Goal: Check status: Check status

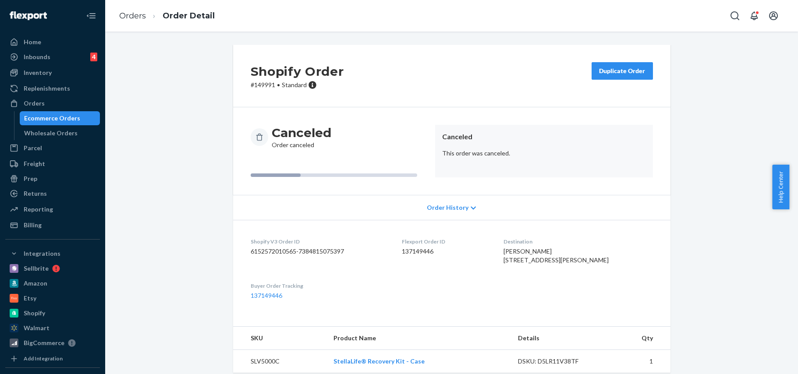
click at [32, 100] on div "Orders" at bounding box center [34, 103] width 21 height 9
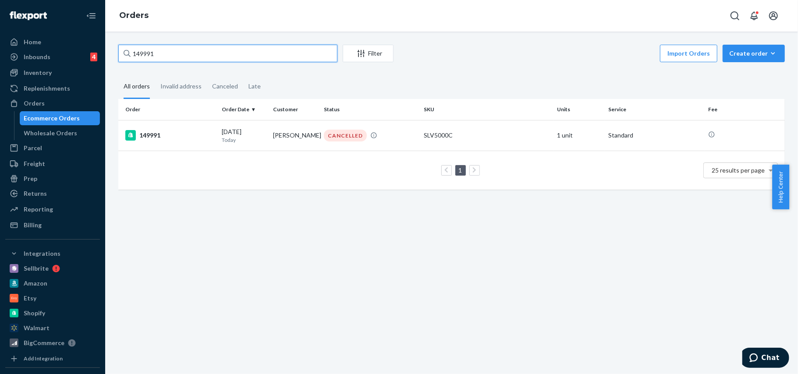
click at [163, 55] on input "149991" at bounding box center [227, 54] width 219 height 18
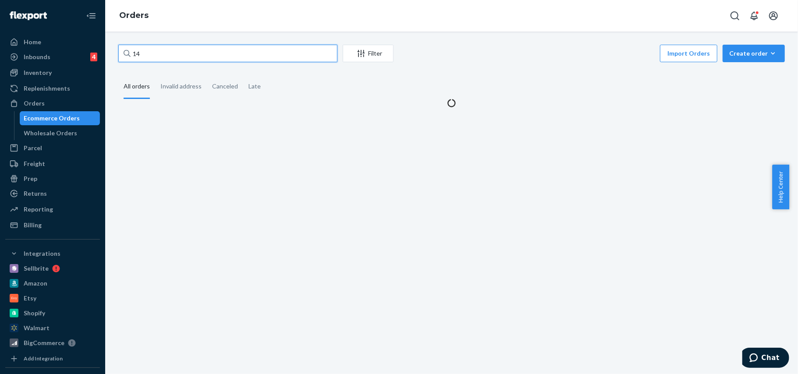
type input "1"
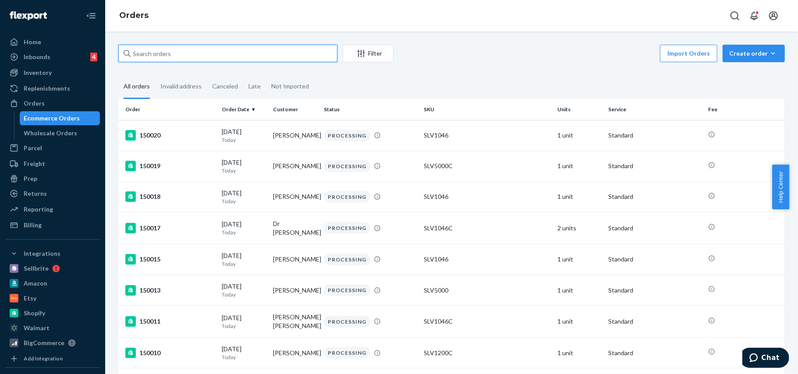
click at [156, 55] on input "text" at bounding box center [227, 54] width 219 height 18
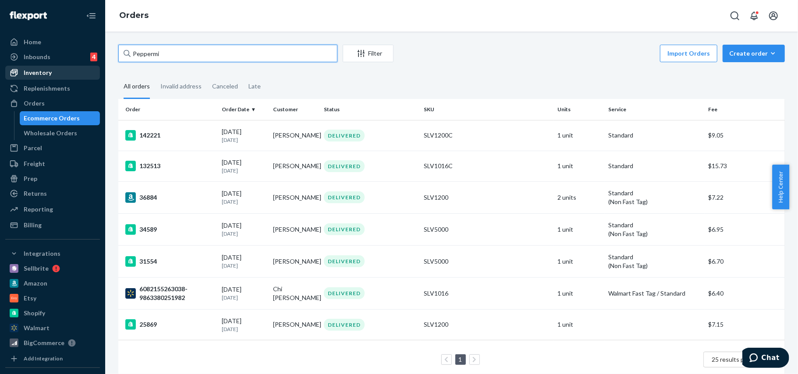
type input "Peppermi"
click at [43, 71] on div "Inventory" at bounding box center [38, 72] width 28 height 9
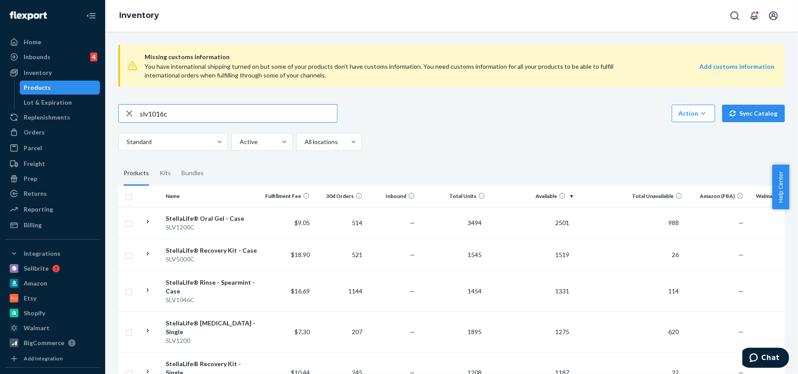
type input "slv1016c"
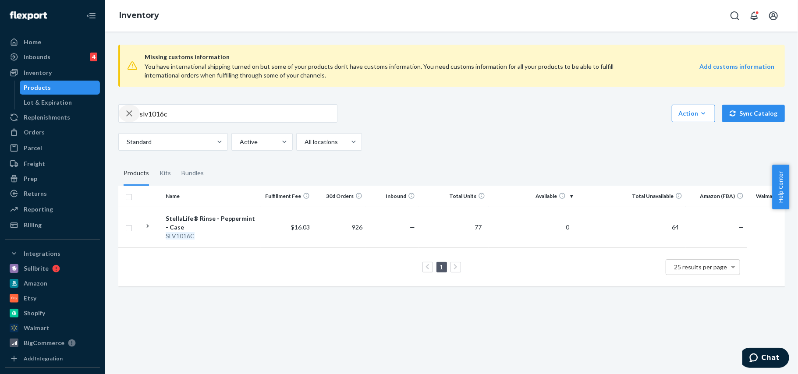
click at [130, 113] on icon "button" at bounding box center [129, 113] width 6 height 6
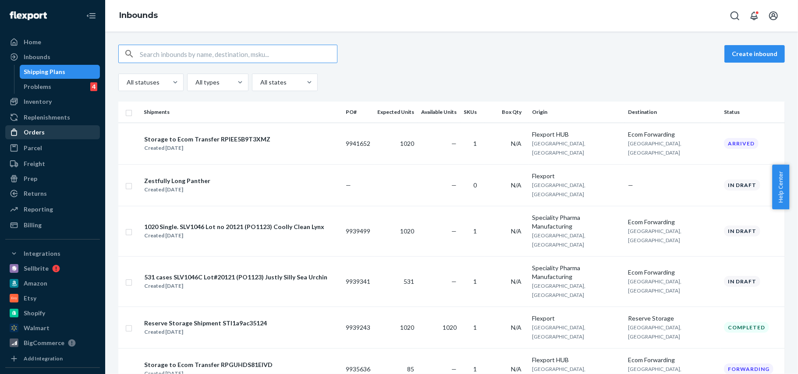
click at [31, 132] on div "Orders" at bounding box center [34, 132] width 21 height 9
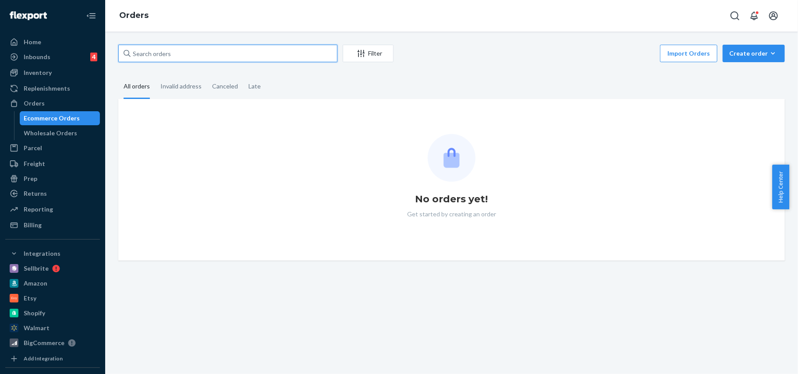
click at [158, 51] on input "text" at bounding box center [227, 54] width 219 height 18
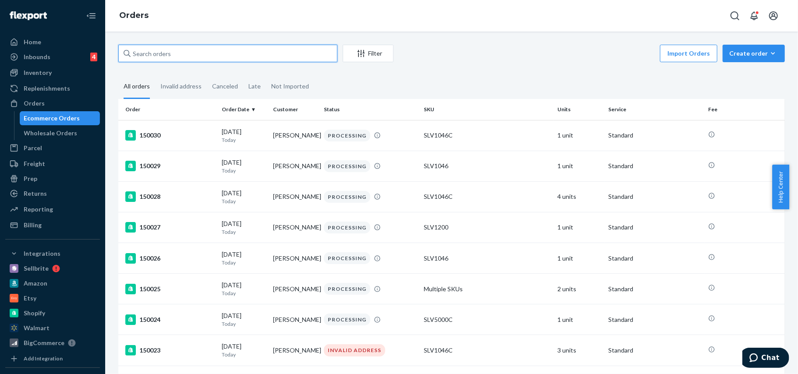
paste input "140888"
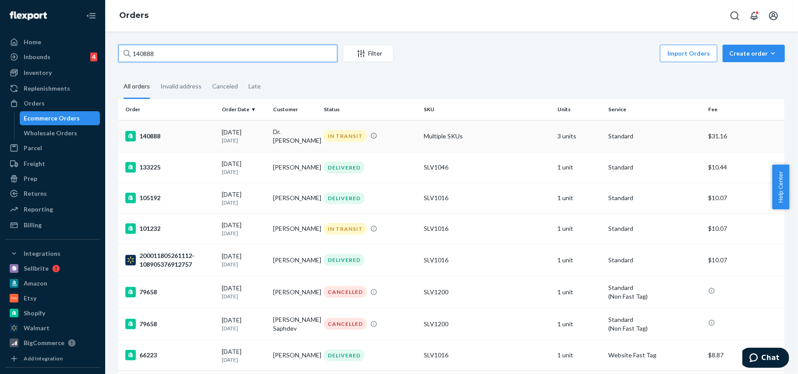
type input "140888"
click at [146, 135] on div "140888" at bounding box center [169, 136] width 89 height 11
click at [148, 137] on div "140888" at bounding box center [169, 136] width 89 height 11
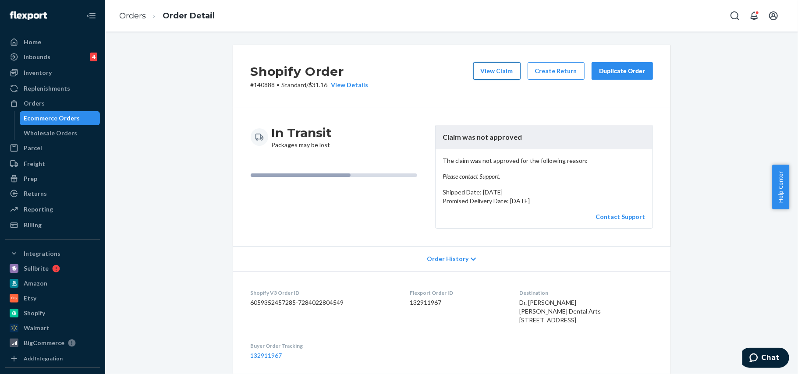
click at [488, 71] on button "View Claim" at bounding box center [496, 71] width 47 height 18
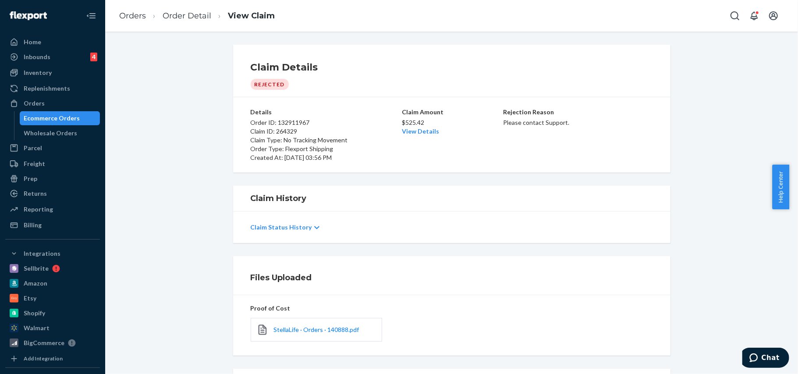
click at [314, 225] on div at bounding box center [316, 228] width 5 height 8
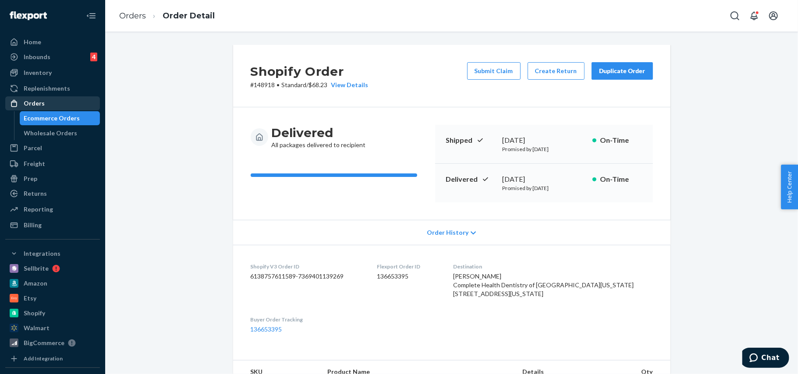
scroll to position [438, 0]
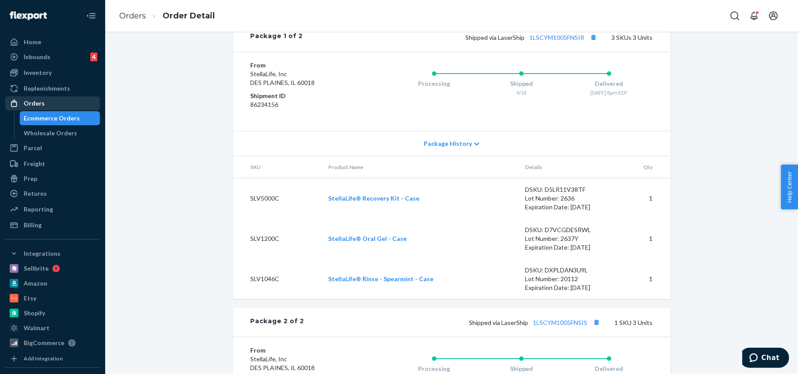
click at [31, 103] on div "Orders" at bounding box center [34, 103] width 21 height 9
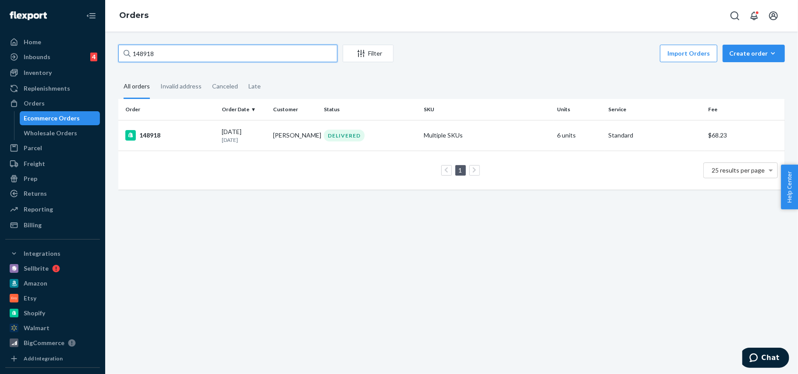
drag, startPoint x: 165, startPoint y: 48, endPoint x: 119, endPoint y: 52, distance: 45.7
click at [119, 52] on input "148918" at bounding box center [227, 54] width 219 height 18
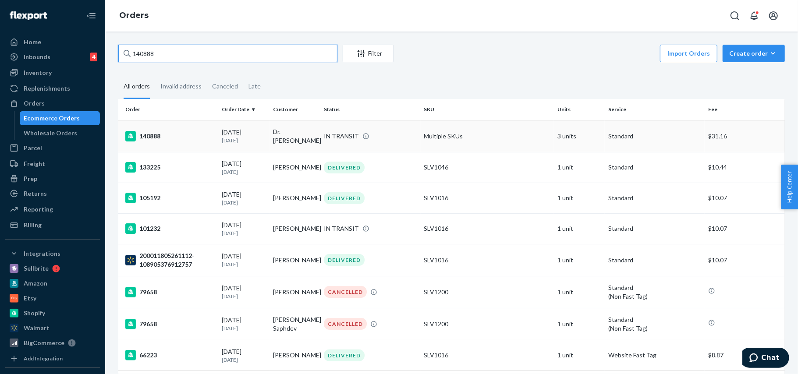
type input "140888"
click at [152, 135] on div "140888" at bounding box center [169, 136] width 89 height 11
